Goal: Task Accomplishment & Management: Manage account settings

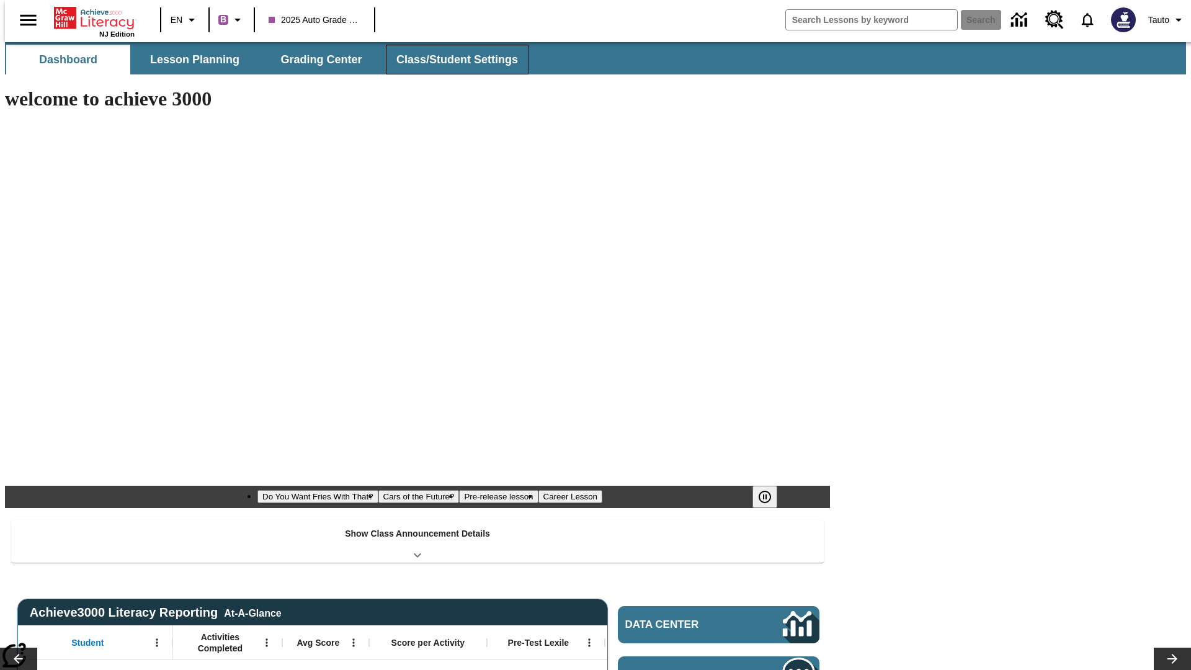
click at [450, 60] on span "Class/Student Settings" at bounding box center [457, 60] width 122 height 14
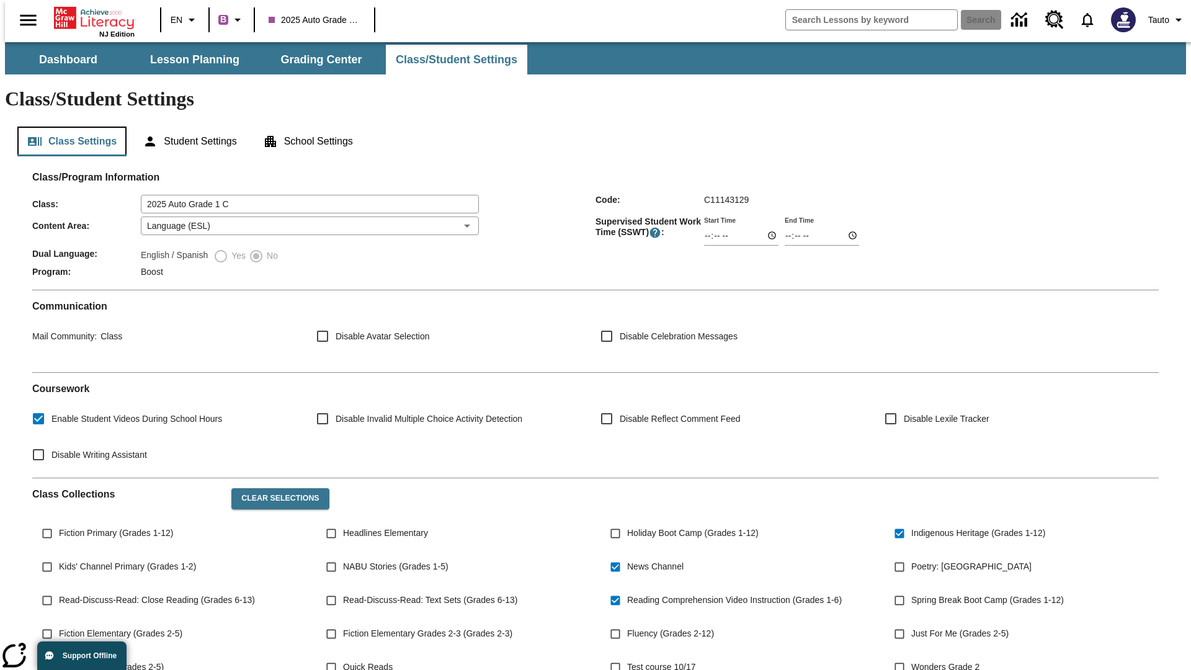
click at [67, 126] on button "Class Settings" at bounding box center [71, 141] width 109 height 30
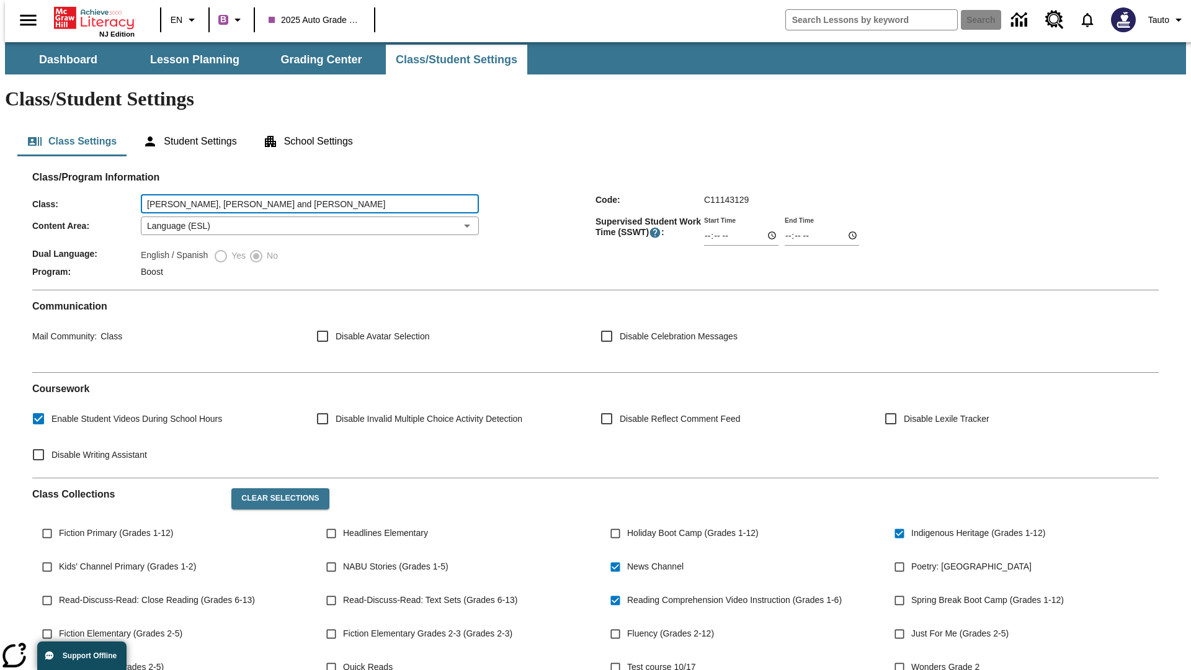
type input "[PERSON_NAME], [PERSON_NAME] and [PERSON_NAME]"
type input "06:00"
type input "06:01"
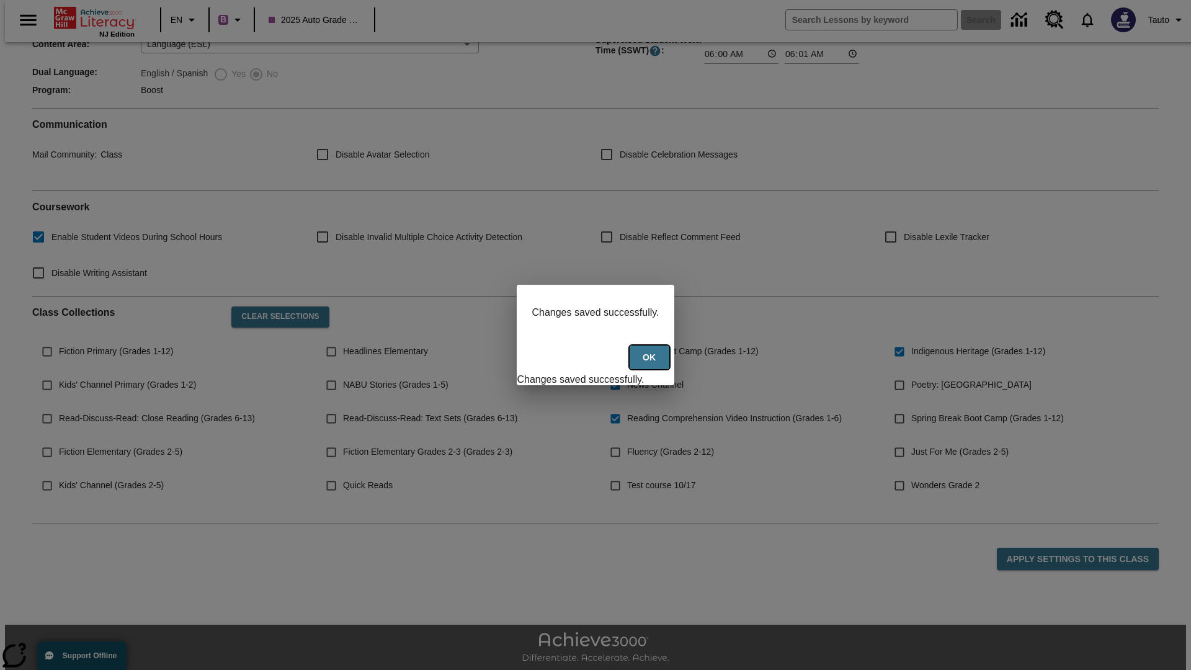
click at [650, 364] on button "Ok" at bounding box center [649, 357] width 40 height 24
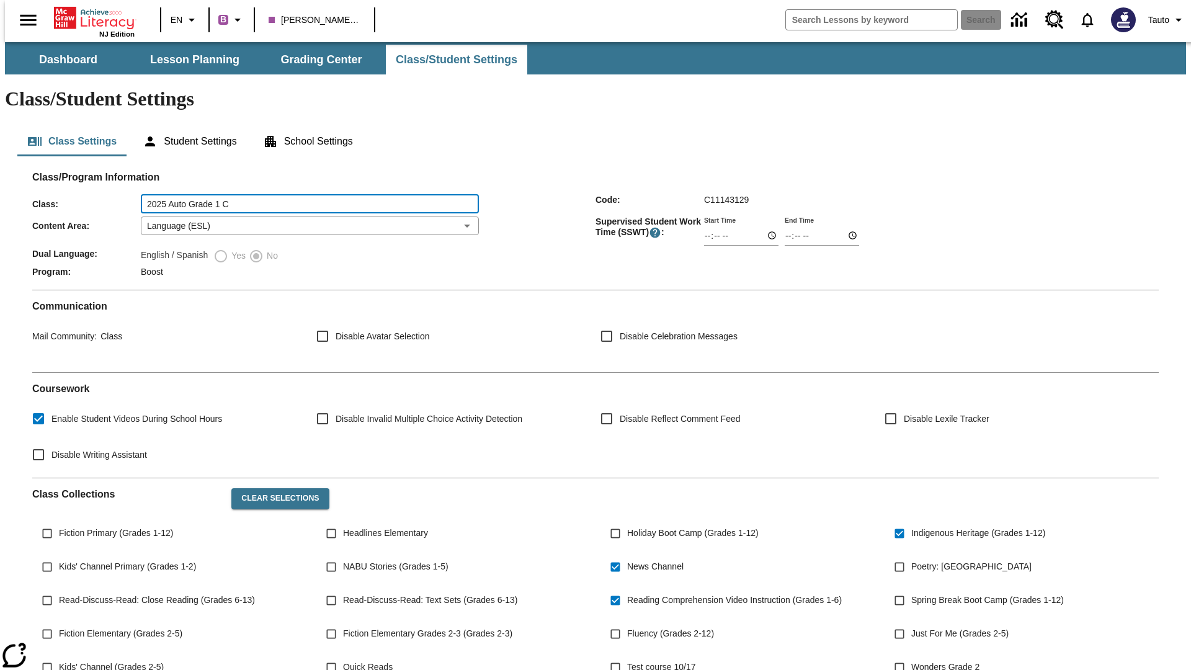
type input "2025 Auto Grade 1 C"
type input "06:00"
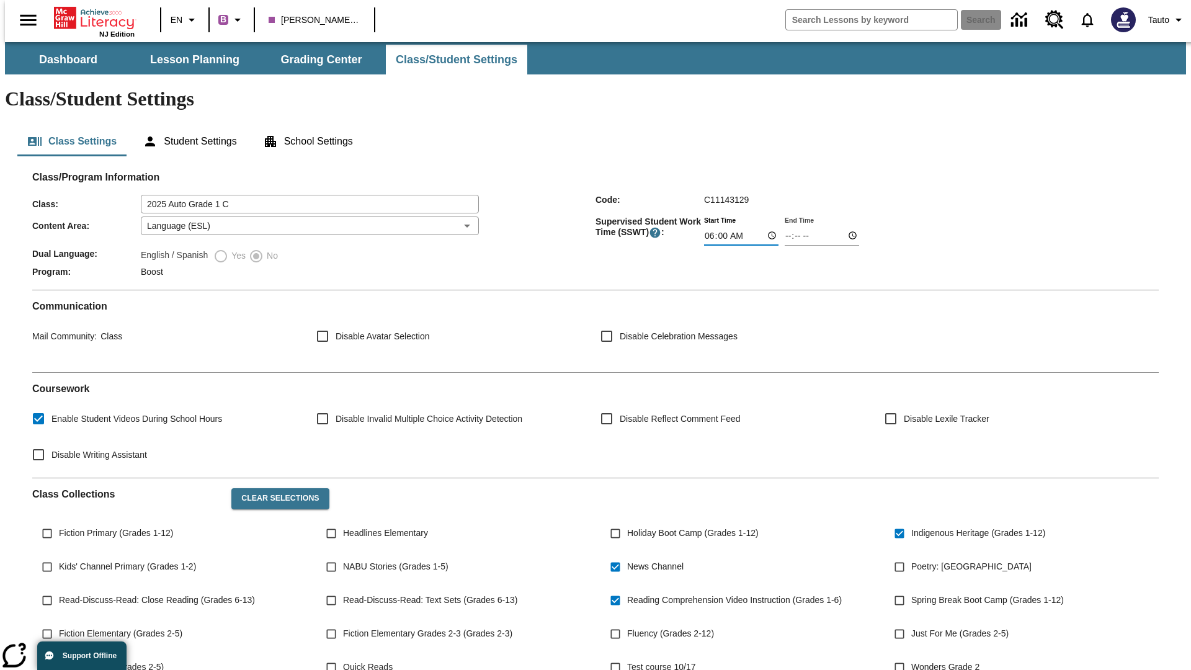
type input "06:01"
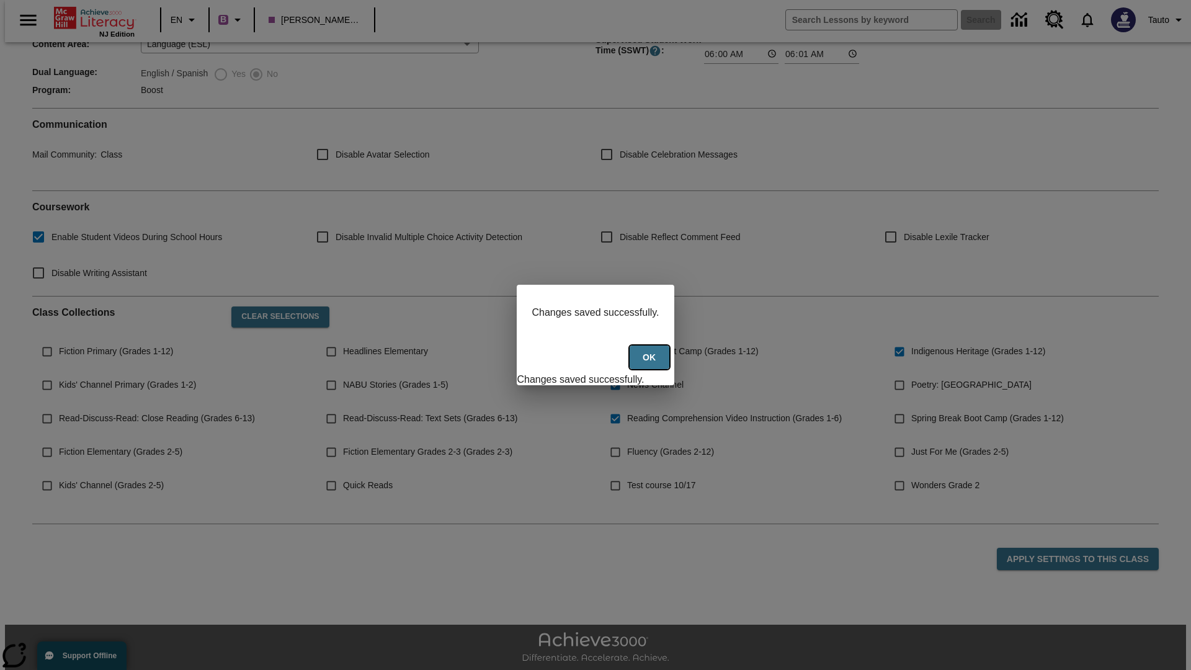
click at [650, 364] on button "Ok" at bounding box center [649, 357] width 40 height 24
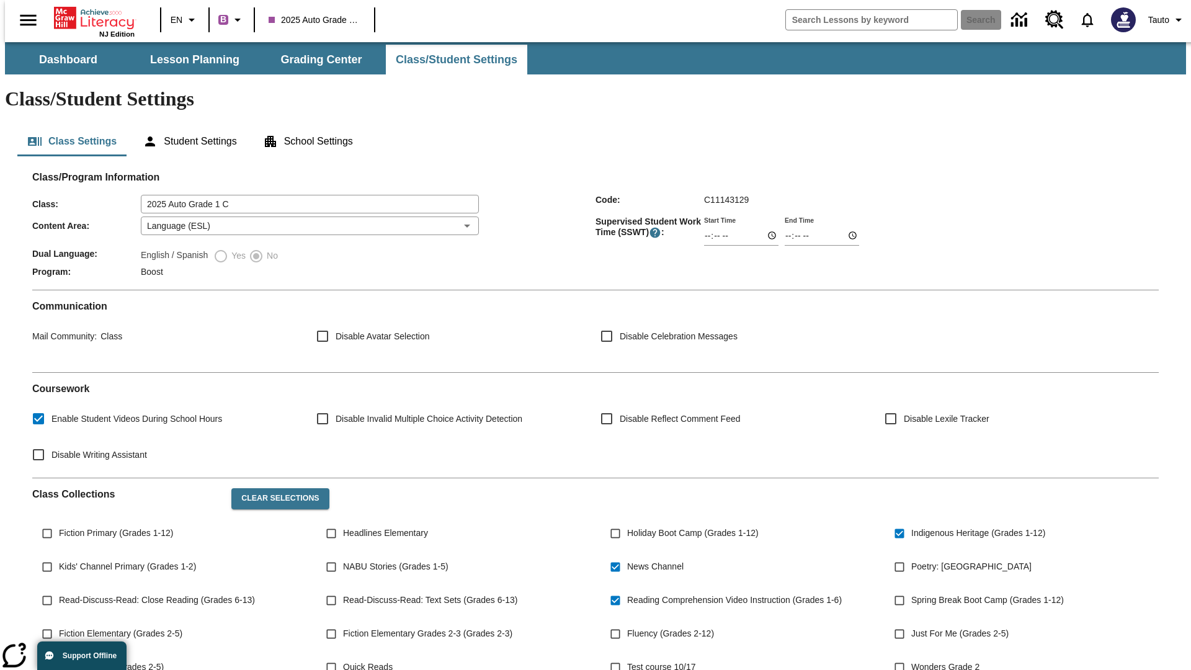
scroll to position [182, 0]
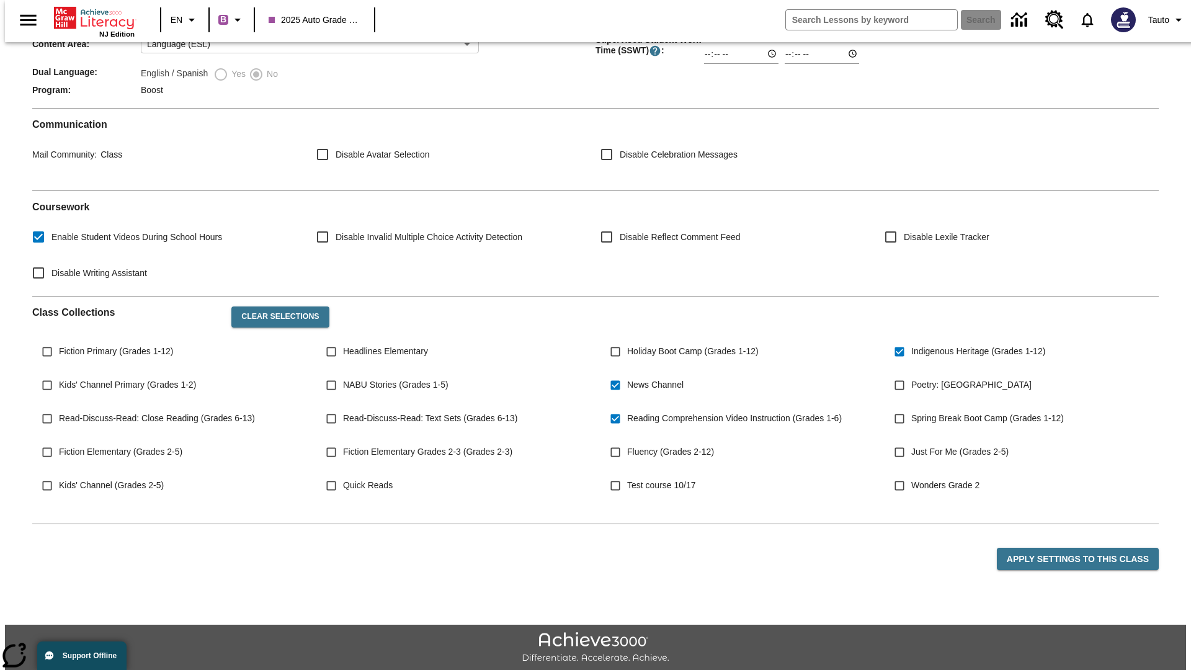
click at [306, 189] on body "Skip to main content NJ Edition EN B 2025 Auto Grade 1 C Search Tauto Dashboard…" at bounding box center [595, 282] width 1181 height 844
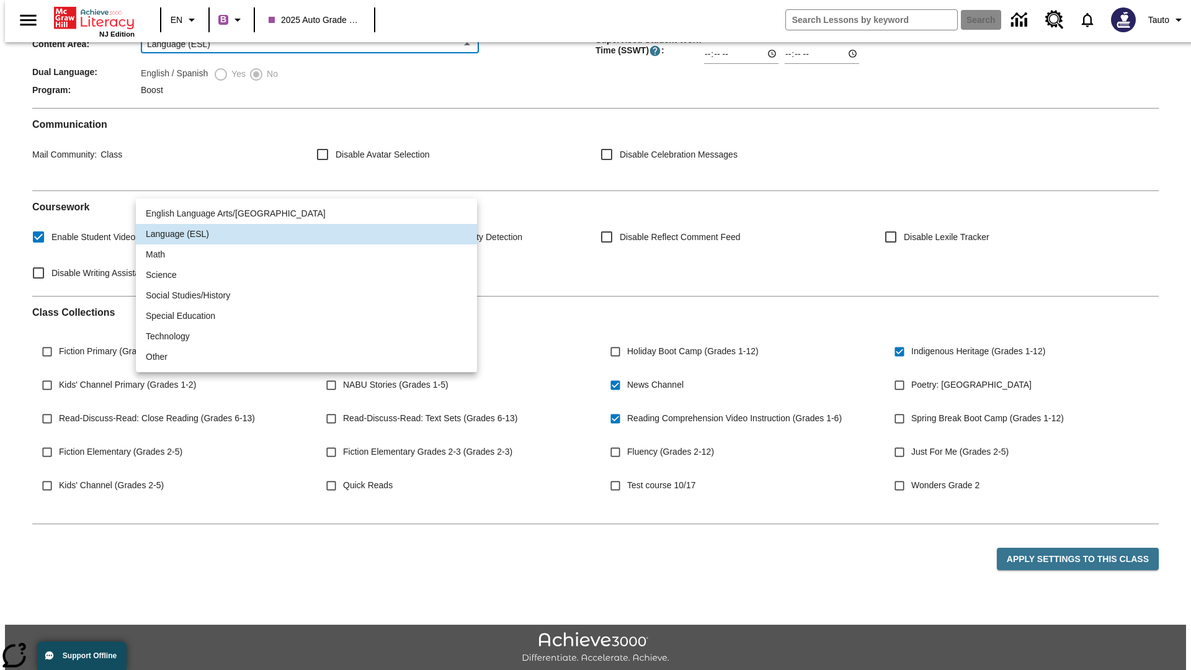
scroll to position [0, 0]
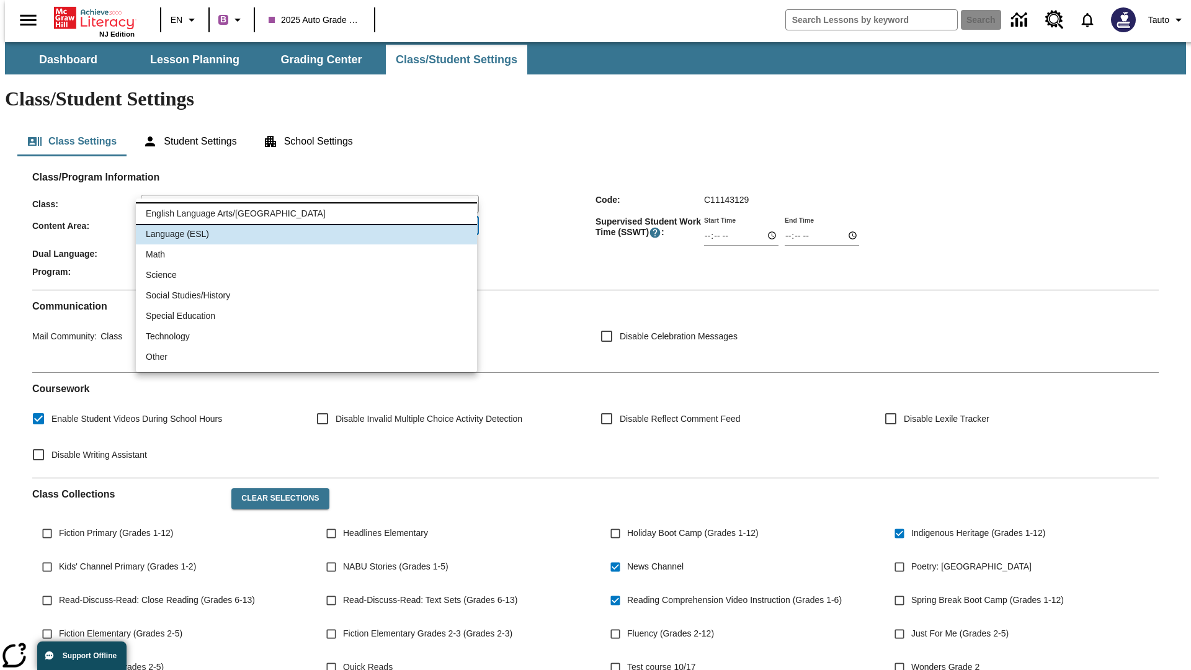
click at [306, 213] on li "English Language Arts/Reading" at bounding box center [306, 213] width 341 height 20
type input "1"
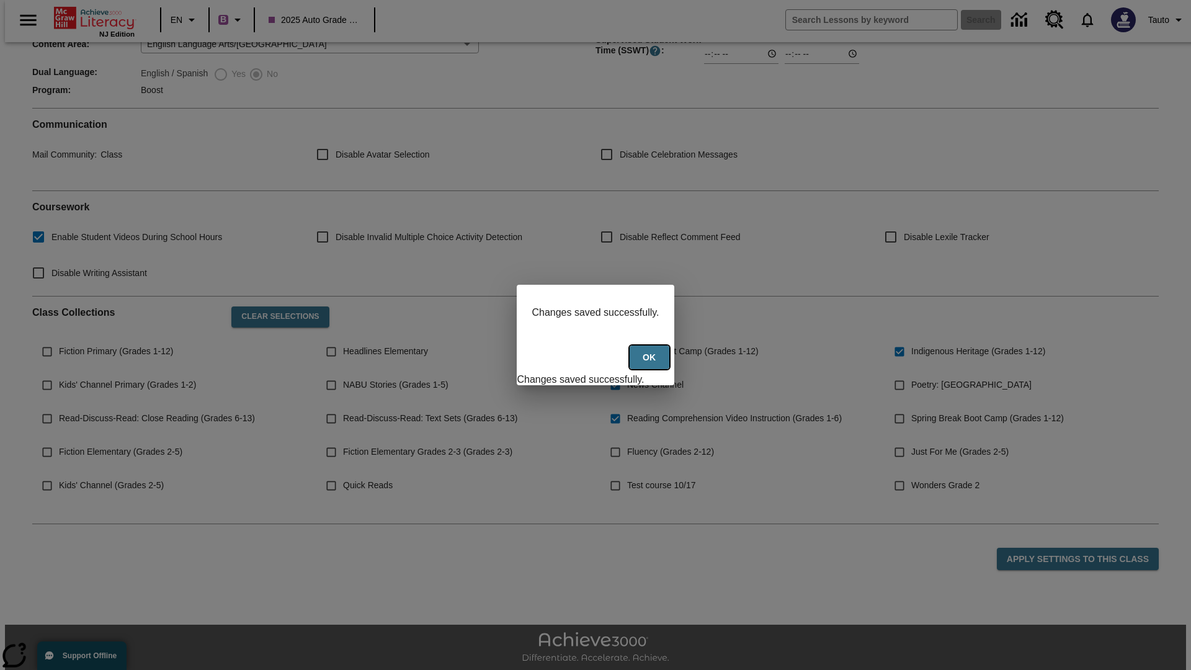
click at [650, 364] on button "Ok" at bounding box center [649, 357] width 40 height 24
